Goal: Transaction & Acquisition: Download file/media

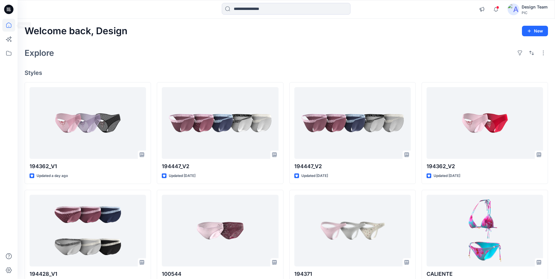
click at [11, 28] on icon at bounding box center [8, 25] width 13 height 13
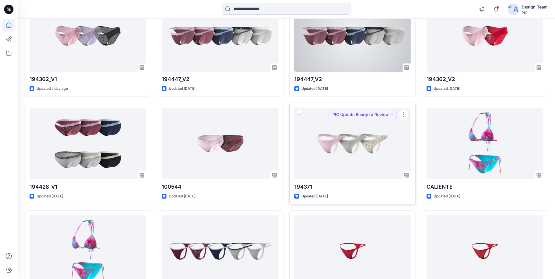
scroll to position [61, 0]
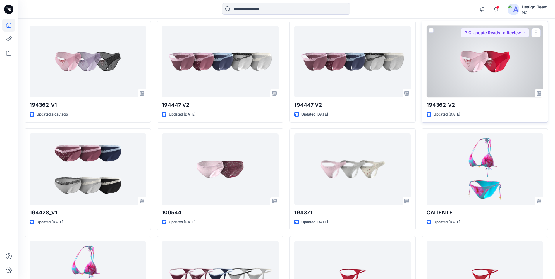
click at [469, 69] on div at bounding box center [484, 62] width 116 height 72
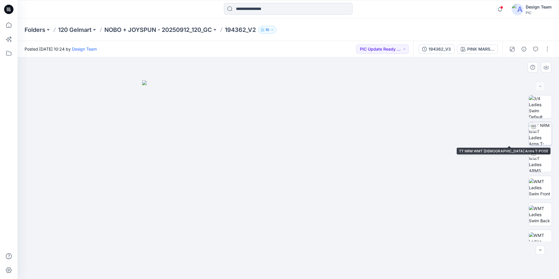
click at [538, 134] on img at bounding box center [540, 133] width 23 height 23
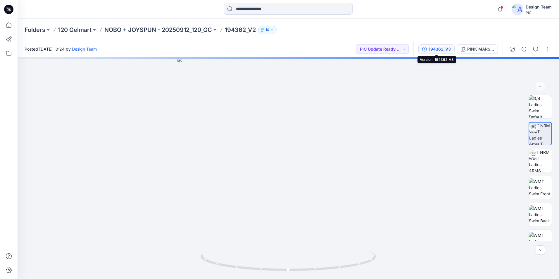
click at [445, 50] on div "194362_V3" at bounding box center [440, 49] width 22 height 6
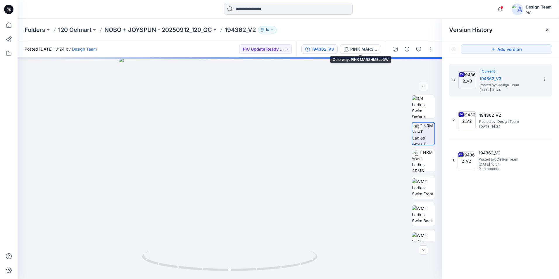
click at [349, 43] on div "194362_V3 PINK MARSHMELLOW" at bounding box center [340, 49] width 89 height 16
click at [361, 48] on div "PINK MARSHMELLOW" at bounding box center [363, 49] width 27 height 6
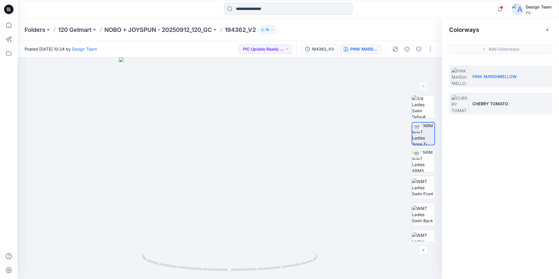
click at [528, 107] on li "CHERRY TOMATO" at bounding box center [500, 103] width 103 height 22
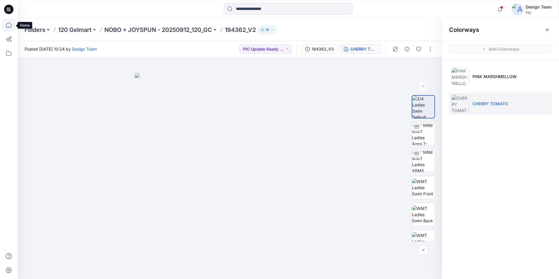
click at [5, 24] on icon at bounding box center [8, 25] width 13 height 13
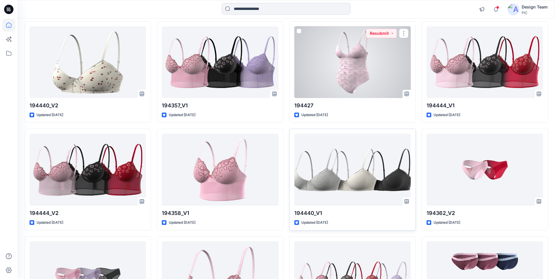
scroll to position [497, 0]
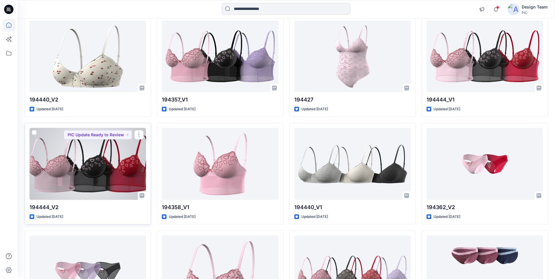
click at [90, 166] on div at bounding box center [88, 164] width 116 height 72
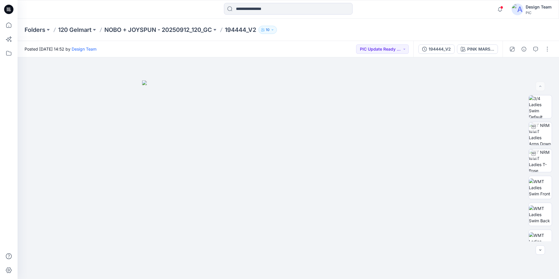
click at [14, 32] on div at bounding box center [8, 149] width 13 height 260
click at [13, 27] on icon at bounding box center [8, 25] width 13 height 13
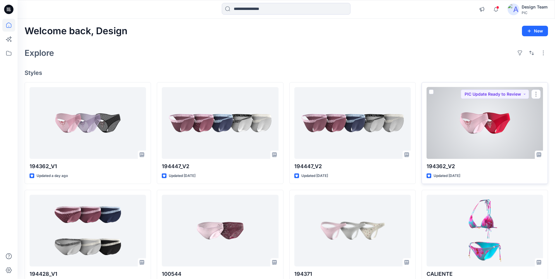
click at [525, 125] on div at bounding box center [484, 123] width 116 height 72
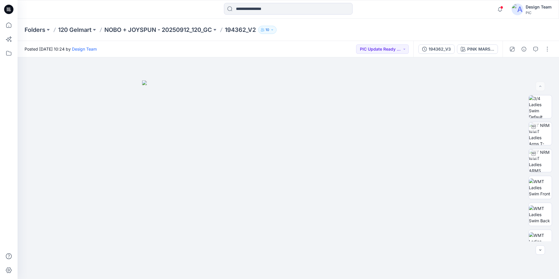
click at [451, 54] on div "194362_V3 PINK MARSHMELLOW" at bounding box center [457, 49] width 89 height 16
click at [446, 51] on div "194362_V3" at bounding box center [440, 49] width 22 height 6
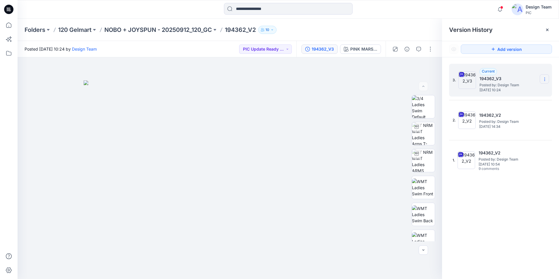
click at [547, 82] on icon at bounding box center [544, 79] width 5 height 5
click at [512, 89] on span "Download Source BW File" at bounding box center [515, 90] width 49 height 7
click at [8, 24] on icon at bounding box center [8, 25] width 13 height 13
